Goal: Communication & Community: Share content

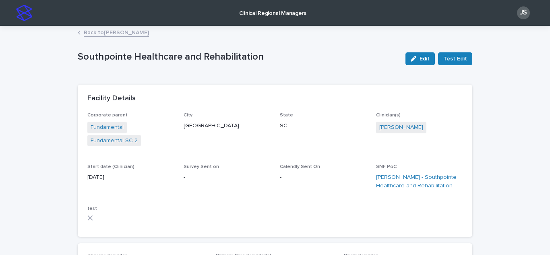
click at [126, 35] on link "Back to [PERSON_NAME]" at bounding box center [116, 31] width 65 height 9
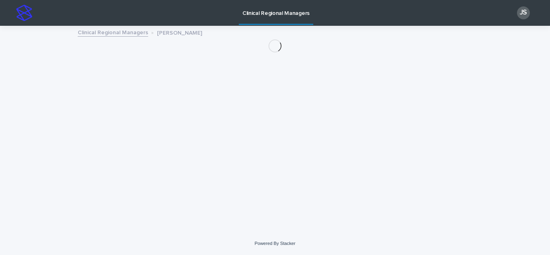
click at [126, 35] on link "Clinical Regional Managers" at bounding box center [113, 31] width 70 height 9
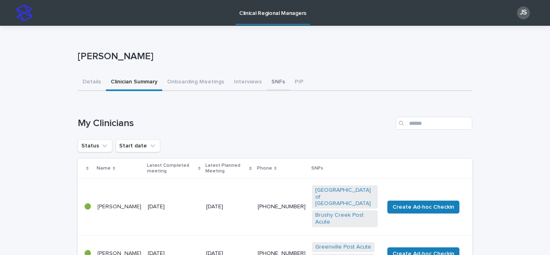
click at [271, 85] on button "SNFs" at bounding box center [278, 82] width 23 height 17
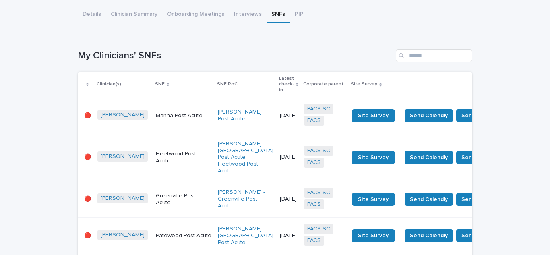
scroll to position [81, 0]
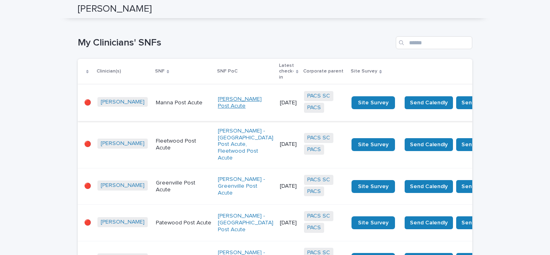
click at [218, 97] on link "[PERSON_NAME] Post Acute" at bounding box center [246, 103] width 56 height 14
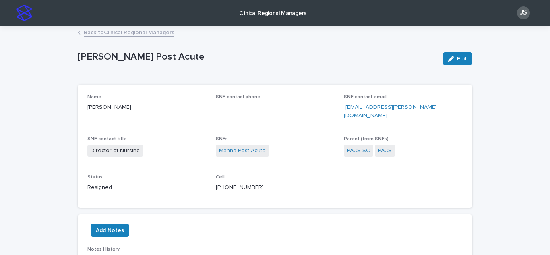
click at [126, 33] on link "Back to Clinical Regional Managers" at bounding box center [129, 31] width 91 height 9
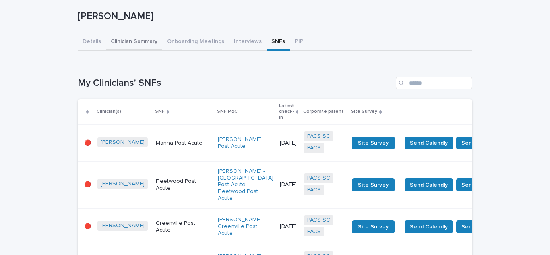
scroll to position [121, 0]
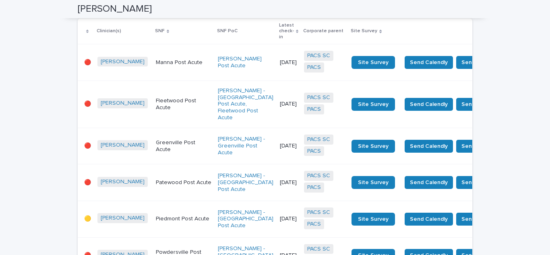
click at [156, 59] on p "Manna Post Acute" at bounding box center [184, 62] width 56 height 7
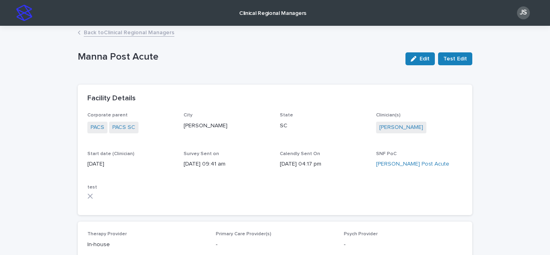
click at [85, 29] on link "Back to Clinical Regional Managers" at bounding box center [129, 31] width 91 height 9
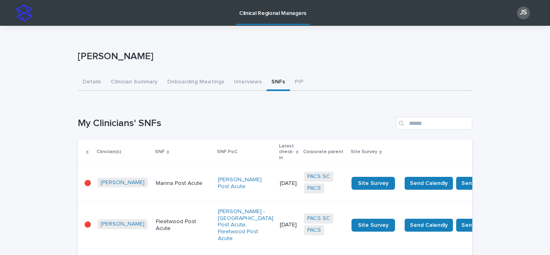
click at [156, 180] on p "Manna Post Acute" at bounding box center [184, 183] width 56 height 7
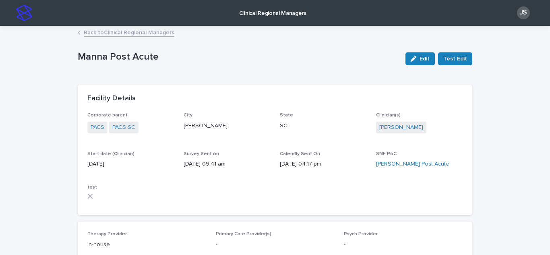
click at [88, 31] on link "Back to Clinical Regional Managers" at bounding box center [129, 31] width 91 height 9
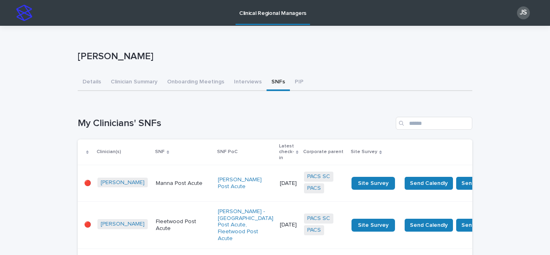
click at [156, 223] on p "Fleetwood Post Acute" at bounding box center [184, 225] width 56 height 14
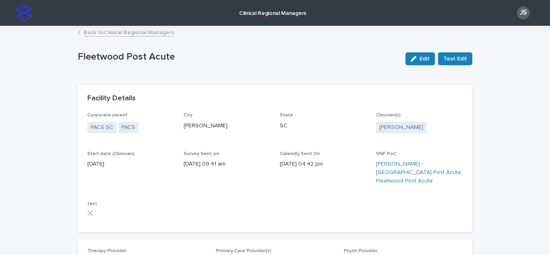
click at [152, 31] on link "Back to Clinical Regional Managers" at bounding box center [129, 31] width 91 height 9
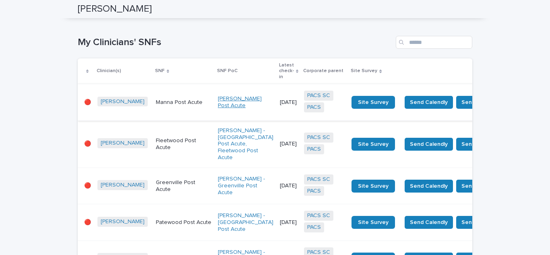
scroll to position [81, 0]
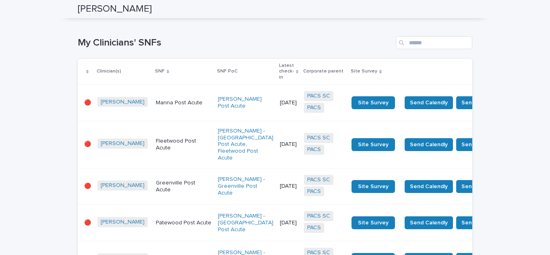
click at [222, 106] on td "[PERSON_NAME] Post Acute" at bounding box center [246, 103] width 62 height 37
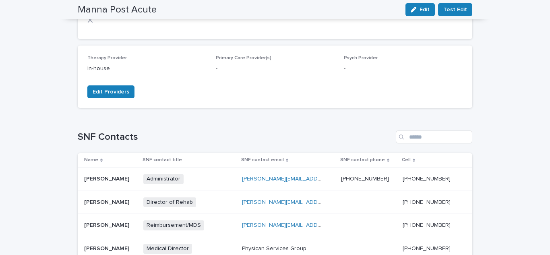
scroll to position [15, 0]
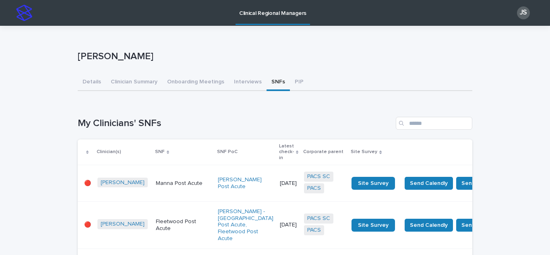
scroll to position [40, 0]
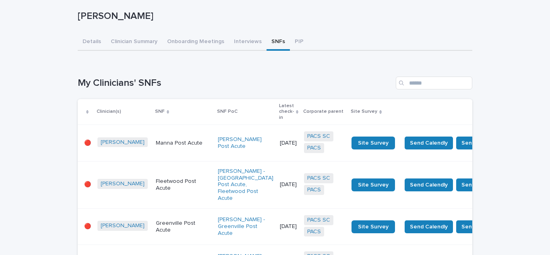
click at [161, 190] on td "Fleetwood Post Acute" at bounding box center [184, 184] width 62 height 47
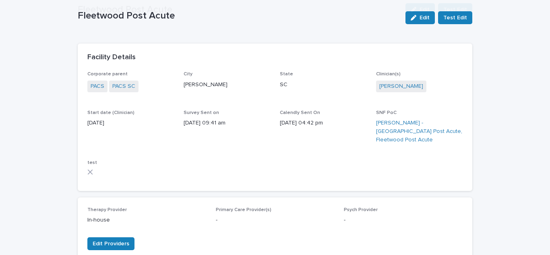
scroll to position [242, 0]
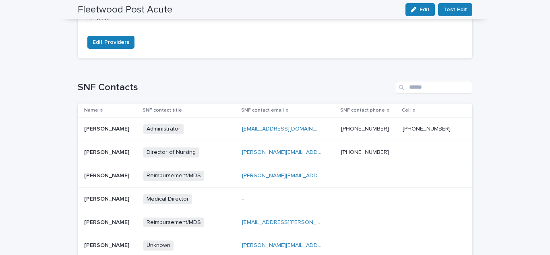
click at [224, 125] on div "Administrator + 0" at bounding box center [183, 129] width 81 height 10
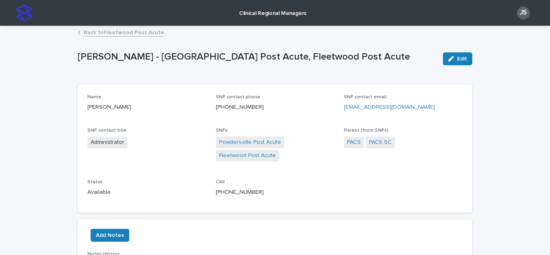
click at [102, 33] on link "Back to Fleetwood Post Acute" at bounding box center [124, 31] width 81 height 9
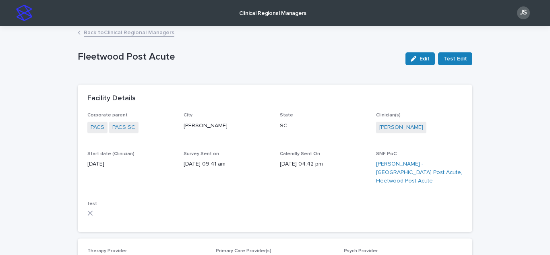
click at [95, 34] on link "Back to Clinical Regional Managers" at bounding box center [129, 31] width 91 height 9
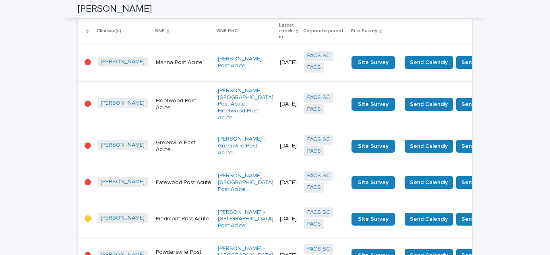
scroll to position [81, 0]
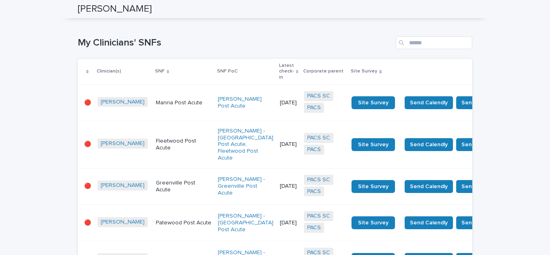
click at [164, 187] on p "Greenville Post Acute" at bounding box center [184, 187] width 56 height 14
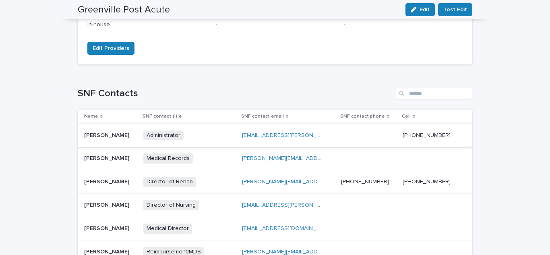
scroll to position [242, 0]
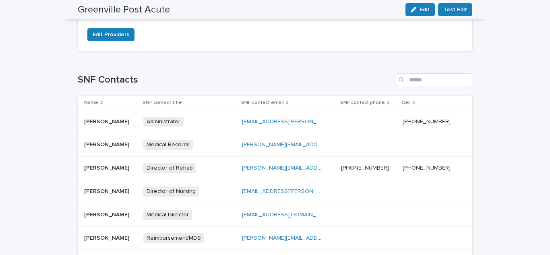
drag, startPoint x: 272, startPoint y: 155, endPoint x: 212, endPoint y: 161, distance: 60.7
click at [212, 163] on div "Director of Rehab + 0" at bounding box center [183, 168] width 81 height 10
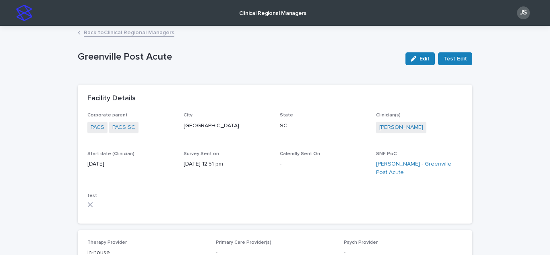
click at [86, 33] on link "Back to Clinical Regional Managers" at bounding box center [129, 31] width 91 height 9
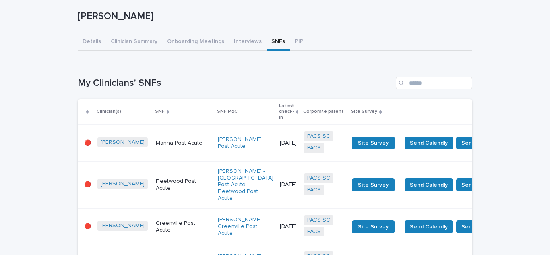
scroll to position [121, 0]
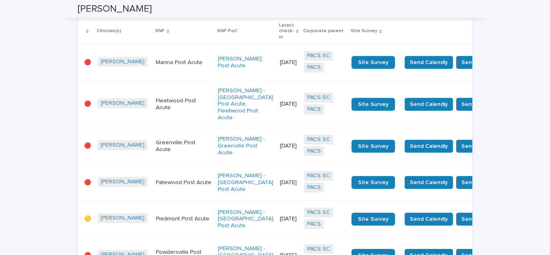
click at [156, 179] on p "Patewood Post Acute" at bounding box center [184, 182] width 56 height 7
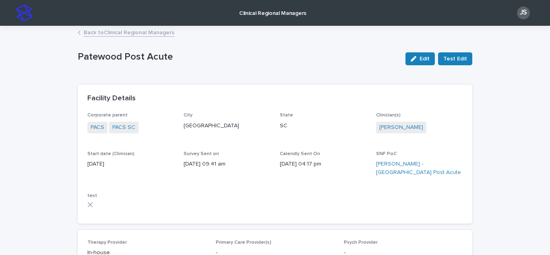
click at [117, 31] on link "Back to Clinical Regional Managers" at bounding box center [129, 31] width 91 height 9
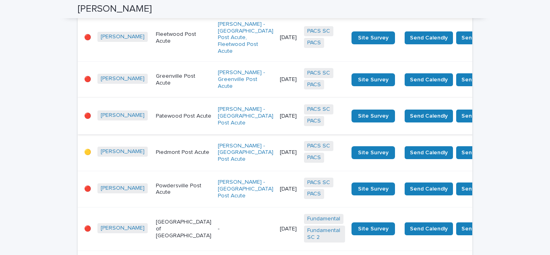
scroll to position [201, 0]
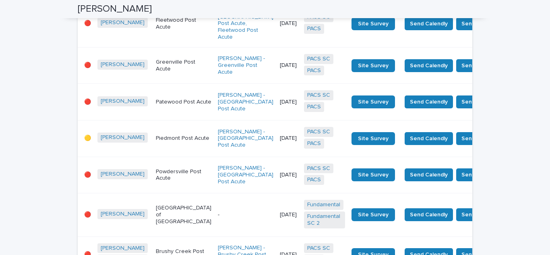
click at [153, 146] on td "Piedmont Post Acute" at bounding box center [184, 138] width 62 height 37
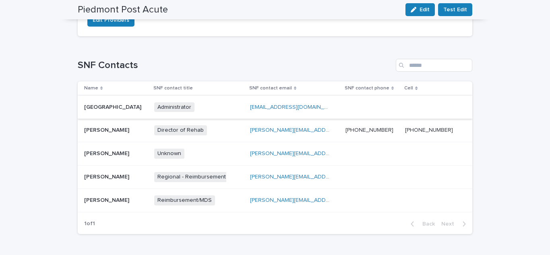
scroll to position [282, 0]
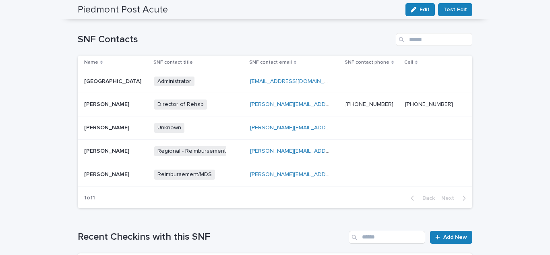
drag, startPoint x: 251, startPoint y: 100, endPoint x: 225, endPoint y: 105, distance: 26.1
click at [225, 105] on div "Director of Rehab + 0" at bounding box center [198, 104] width 89 height 17
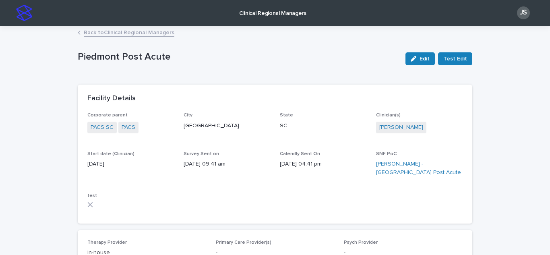
click at [153, 33] on link "Back to Clinical Regional Managers" at bounding box center [129, 31] width 91 height 9
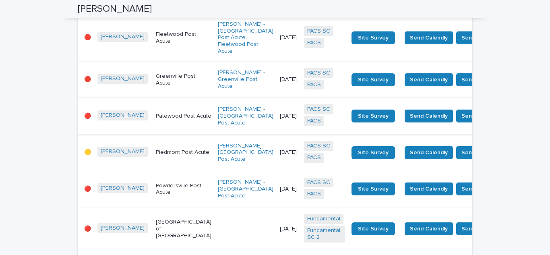
scroll to position [201, 0]
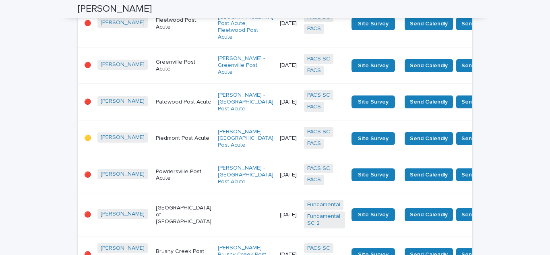
click at [156, 174] on p "Powdersville Post Acute" at bounding box center [184, 175] width 56 height 14
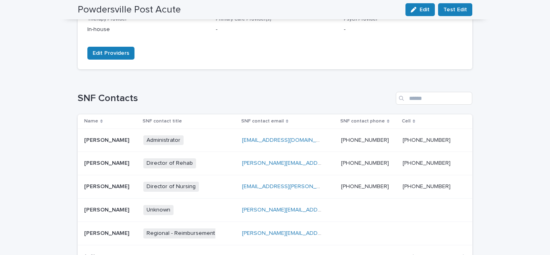
scroll to position [242, 0]
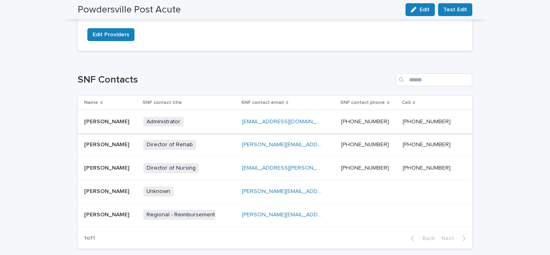
click at [288, 122] on link "[EMAIL_ADDRESS][DOMAIN_NAME]" at bounding box center [287, 122] width 91 height 6
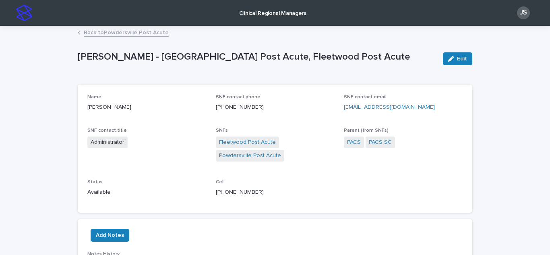
click at [316, 178] on div "Name [PERSON_NAME] SNF contact phone [PHONE_NUMBER] SNF contact email [EMAIL_AD…" at bounding box center [274, 148] width 375 height 109
click at [94, 35] on link "Back to [GEOGRAPHIC_DATA] Post Acute" at bounding box center [126, 31] width 85 height 9
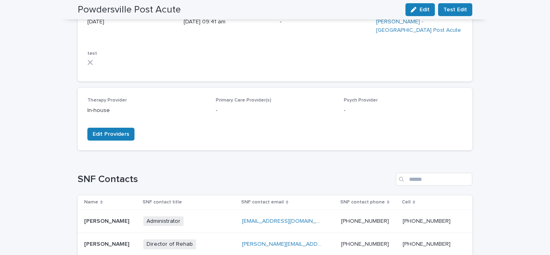
scroll to position [81, 0]
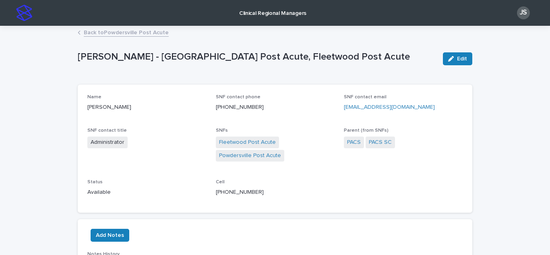
click at [88, 31] on link "Back to [GEOGRAPHIC_DATA] Post Acute" at bounding box center [126, 31] width 85 height 9
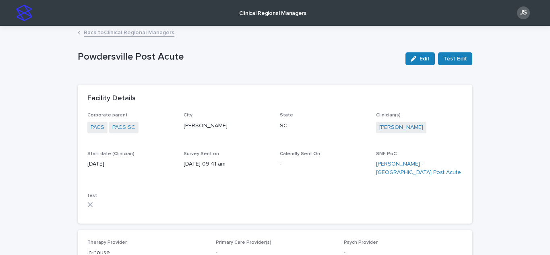
click at [161, 31] on link "Back to Clinical Regional Managers" at bounding box center [129, 31] width 91 height 9
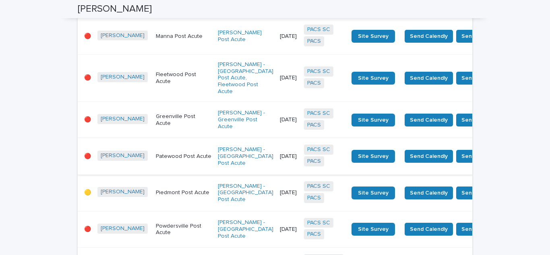
scroll to position [161, 0]
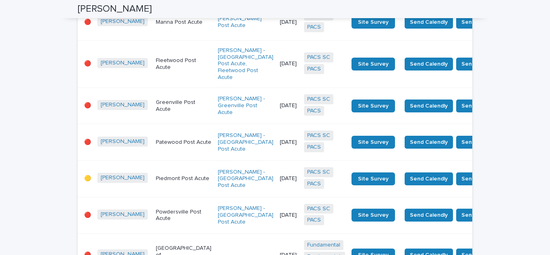
click at [156, 209] on p "Powdersville Post Acute" at bounding box center [184, 216] width 56 height 14
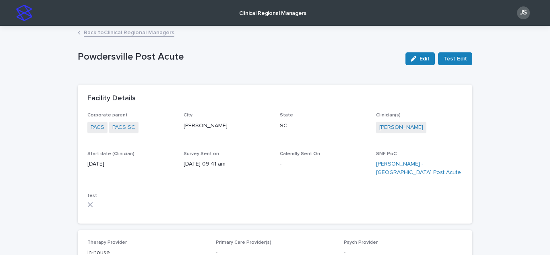
click at [164, 31] on link "Back to Clinical Regional Managers" at bounding box center [129, 31] width 91 height 9
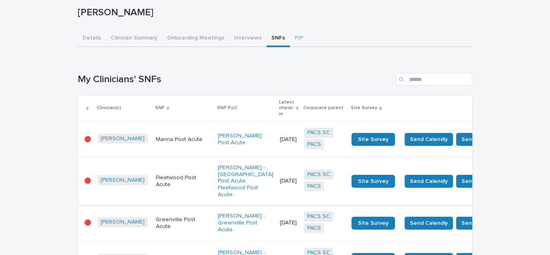
scroll to position [81, 0]
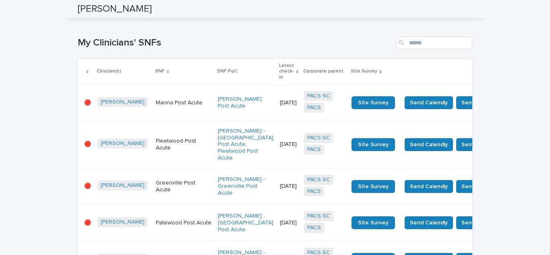
click at [157, 138] on p "Fleetwood Post Acute" at bounding box center [184, 145] width 56 height 14
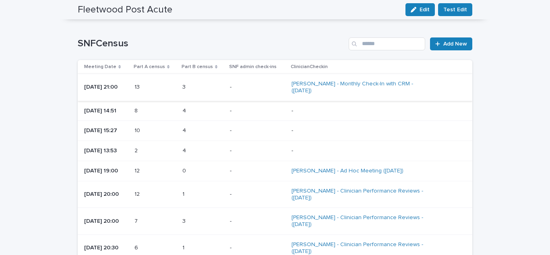
scroll to position [604, 0]
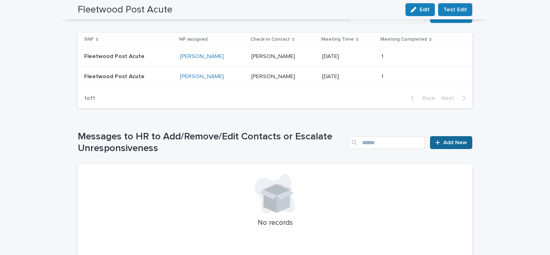
click at [440, 140] on div at bounding box center [439, 143] width 8 height 6
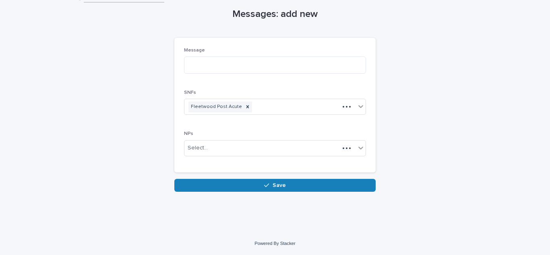
scroll to position [34, 0]
click at [201, 66] on textarea at bounding box center [275, 64] width 182 height 17
click at [358, 147] on icon at bounding box center [360, 148] width 5 height 3
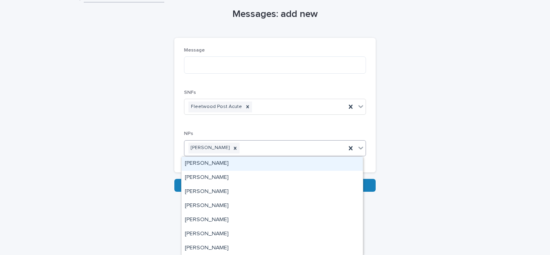
click at [64, 125] on div "Loading... Saving… Loading... Saving… Messages: add new Loading... Saving… Load…" at bounding box center [275, 112] width 550 height 240
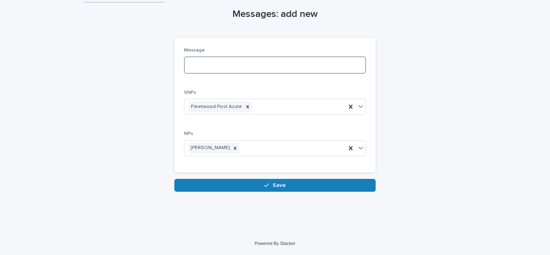
click at [226, 68] on textarea at bounding box center [275, 64] width 182 height 17
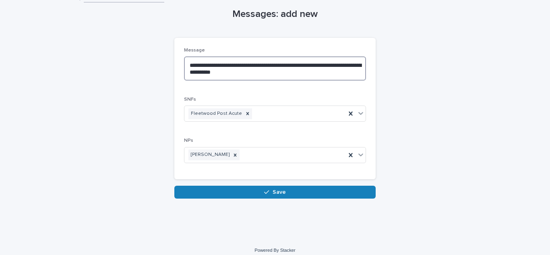
click at [350, 66] on textarea "**********" at bounding box center [275, 68] width 182 height 24
click at [280, 64] on textarea "**********" at bounding box center [275, 68] width 182 height 24
click at [300, 63] on textarea "**********" at bounding box center [275, 68] width 182 height 24
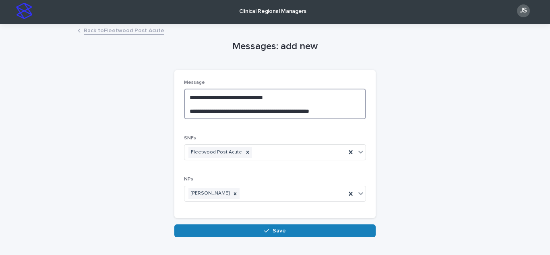
scroll to position [0, 0]
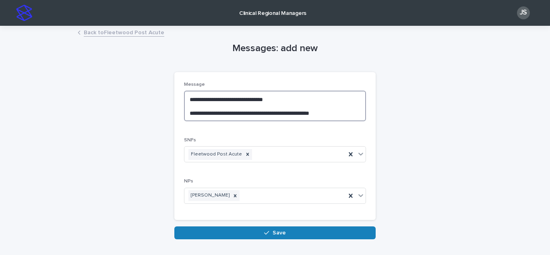
click at [354, 113] on textarea "**********" at bounding box center [275, 106] width 182 height 31
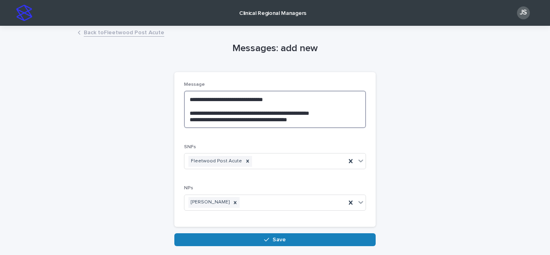
click at [282, 101] on textarea "**********" at bounding box center [275, 109] width 182 height 37
click at [349, 112] on textarea "**********" at bounding box center [275, 109] width 182 height 37
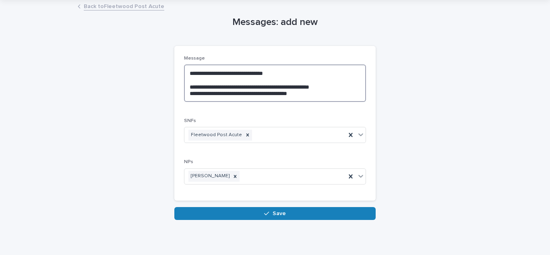
scroll to position [14, 0]
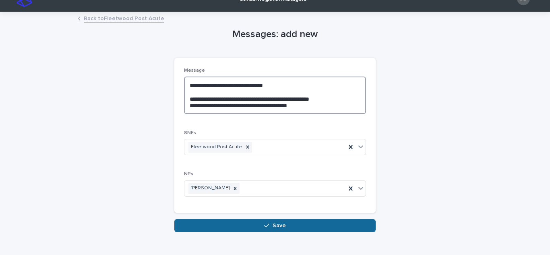
type textarea "**********"
click at [269, 225] on div "button" at bounding box center [268, 226] width 8 height 6
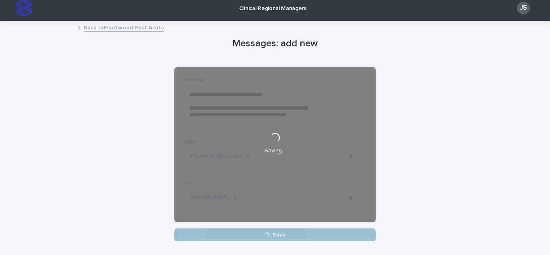
scroll to position [0, 0]
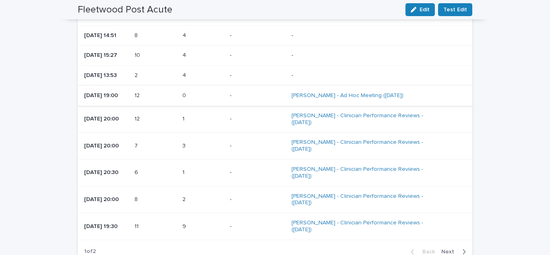
scroll to position [846, 0]
